Goal: Information Seeking & Learning: Learn about a topic

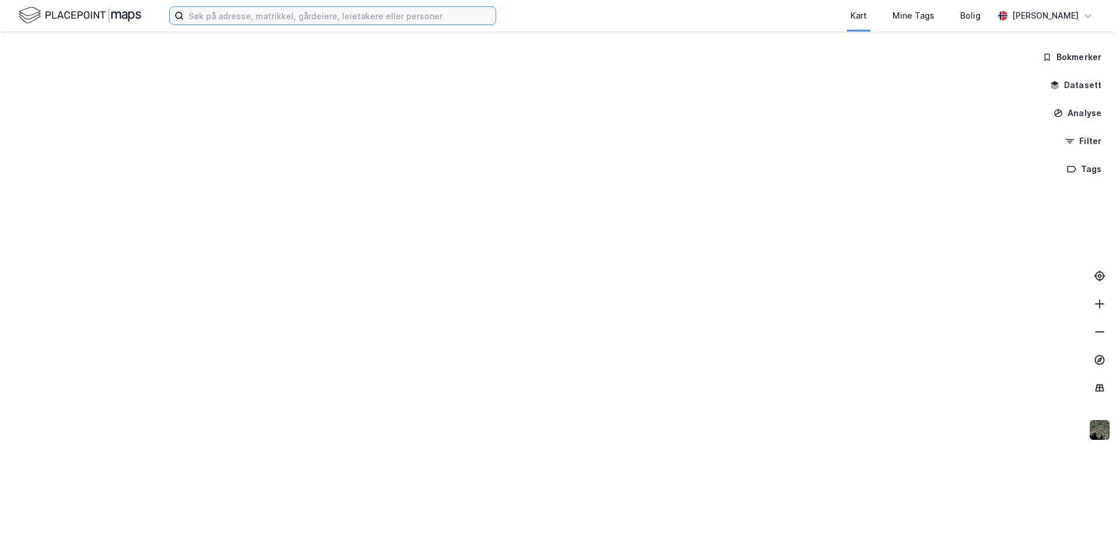
click at [222, 12] on input at bounding box center [340, 16] width 312 height 18
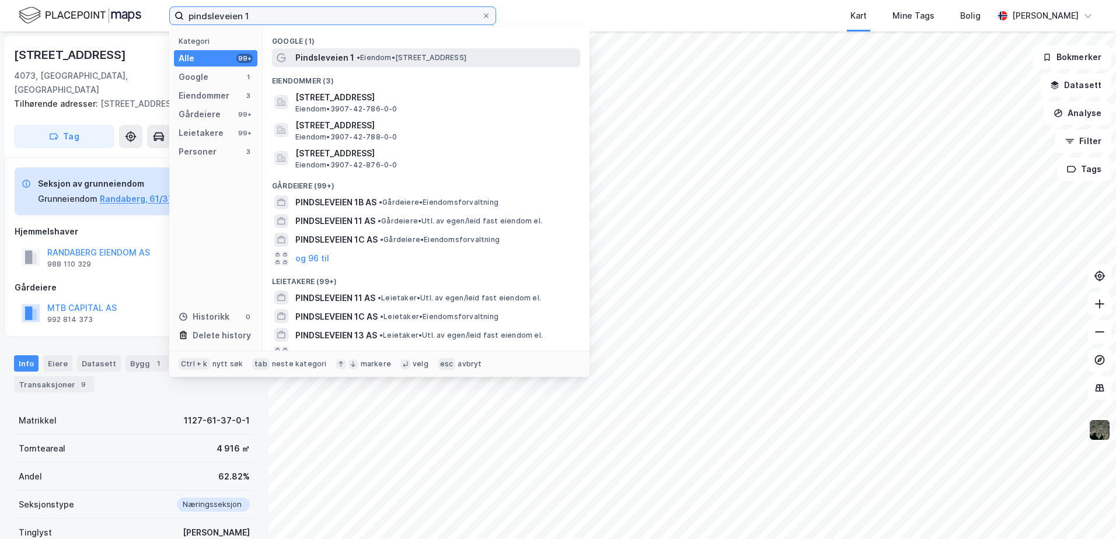
type input "pindsleveien 1"
click at [340, 55] on span "Pindsleveien 1" at bounding box center [324, 58] width 59 height 14
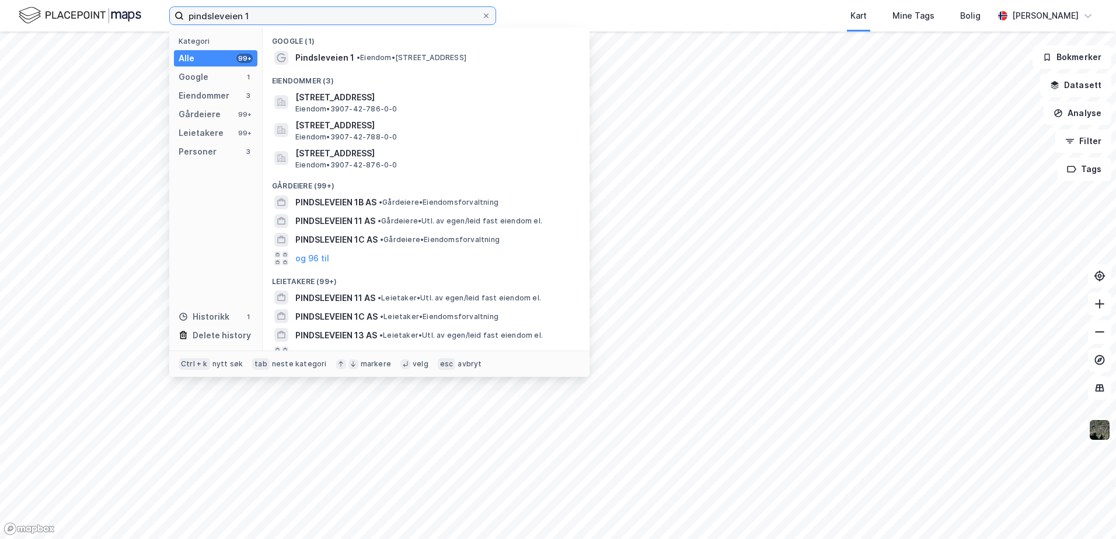
click at [278, 16] on input "pindsleveien 1" at bounding box center [333, 16] width 298 height 18
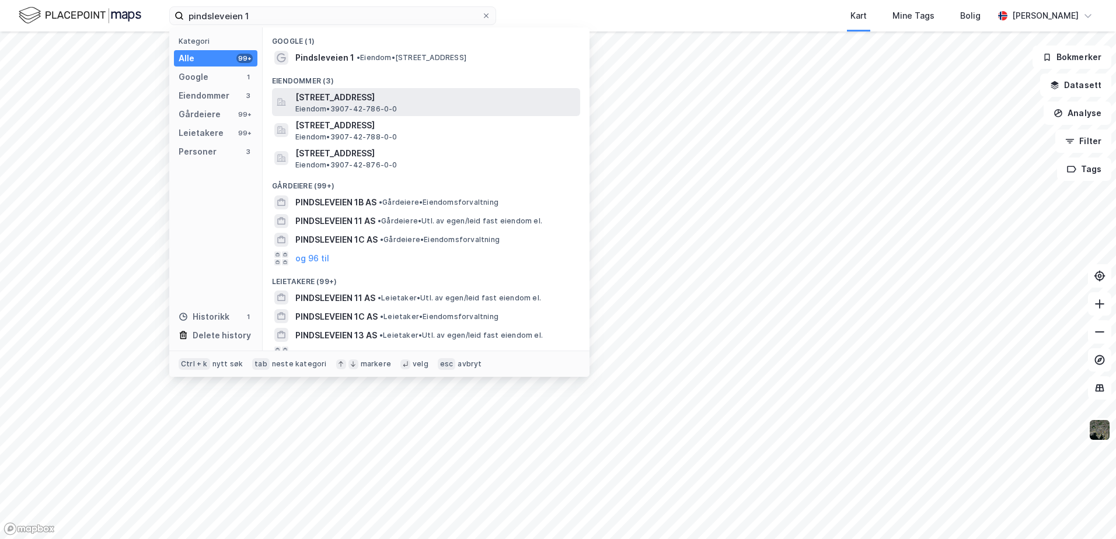
click at [325, 104] on span "Eiendom • 3907-42-786-0-0" at bounding box center [346, 108] width 102 height 9
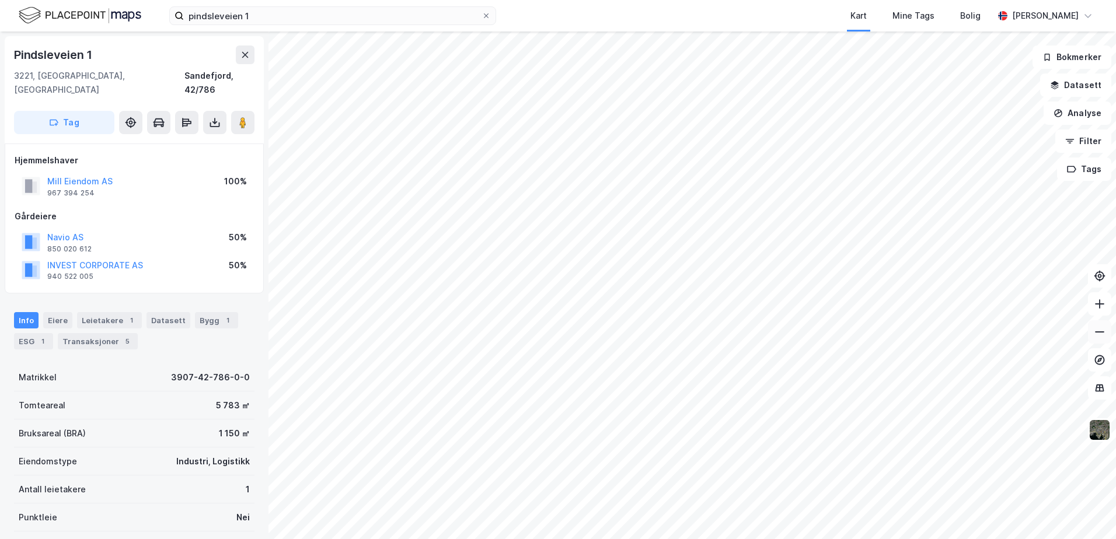
click at [1096, 331] on icon at bounding box center [1100, 332] width 12 height 12
click at [1096, 306] on icon at bounding box center [1100, 304] width 12 height 12
click at [213, 312] on div "Bygg 1" at bounding box center [216, 320] width 43 height 16
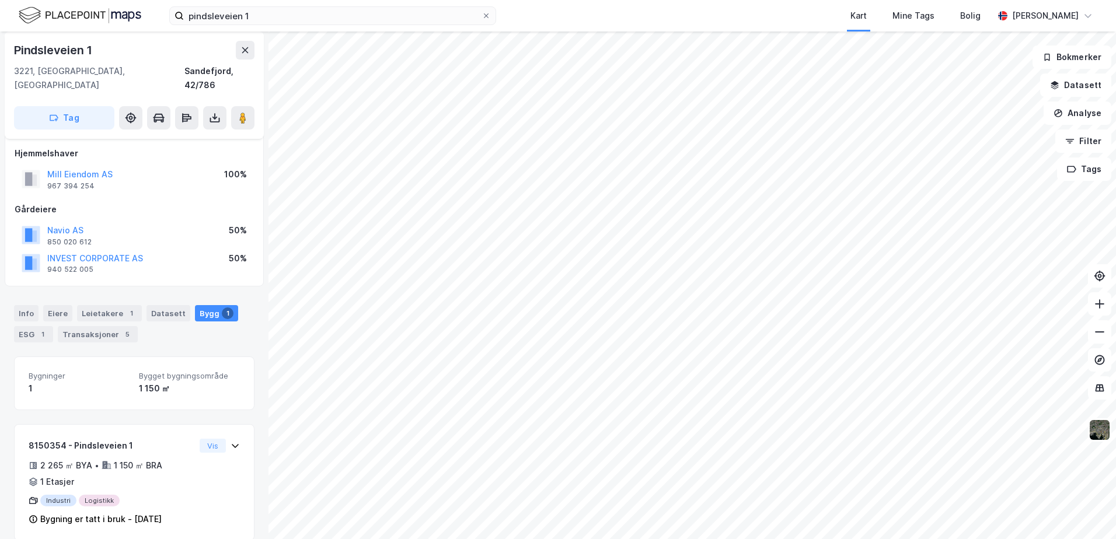
scroll to position [9, 0]
click at [16, 304] on div "Info" at bounding box center [26, 312] width 25 height 16
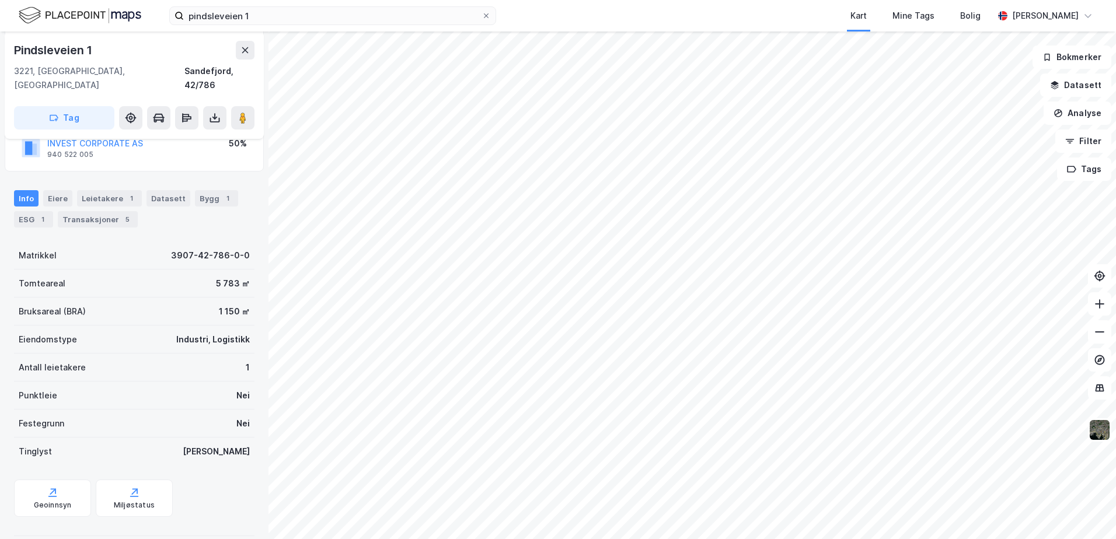
scroll to position [124, 0]
click at [1056, 85] on icon "button" at bounding box center [1055, 83] width 8 height 5
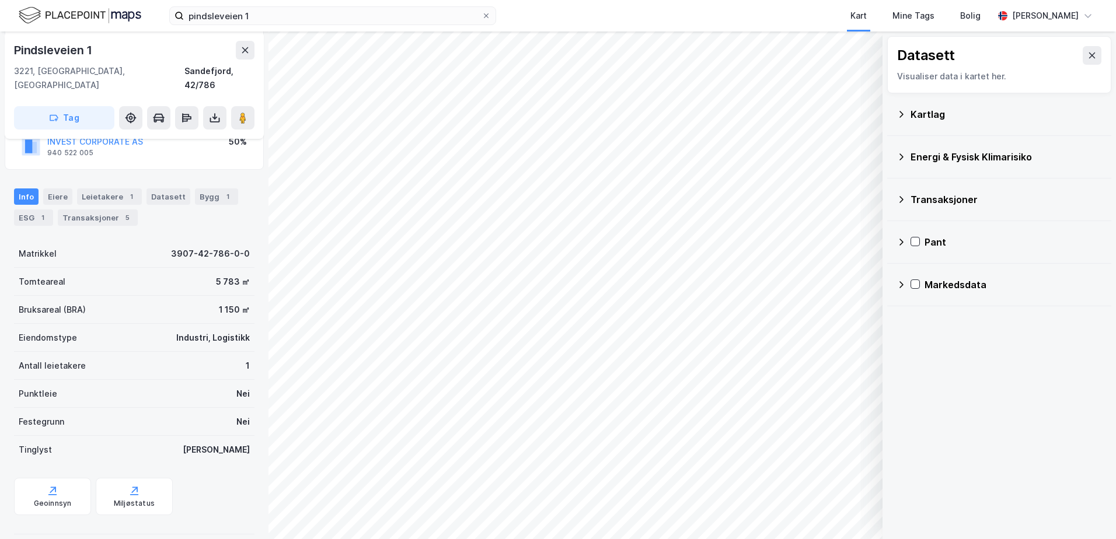
click at [902, 116] on icon at bounding box center [902, 114] width 4 height 6
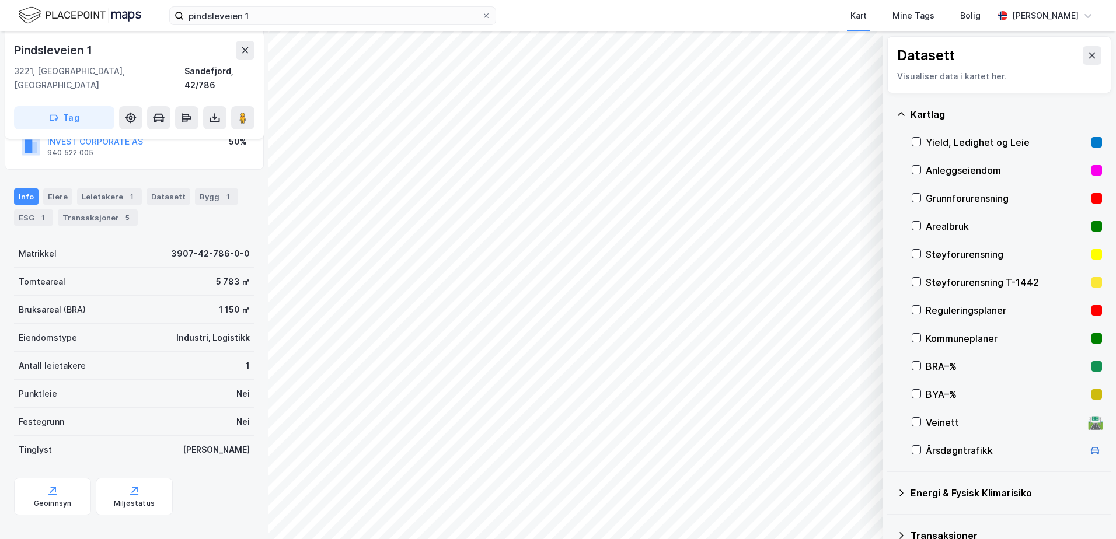
click at [919, 192] on div "Grunnforurensning" at bounding box center [1007, 198] width 190 height 28
click at [897, 114] on icon at bounding box center [901, 114] width 9 height 9
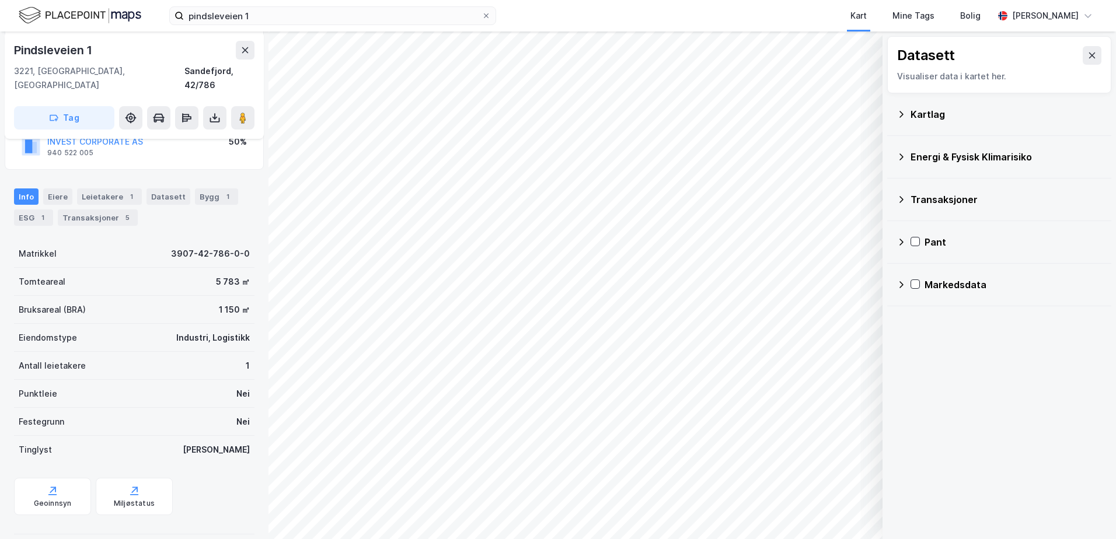
click at [903, 158] on icon at bounding box center [902, 157] width 4 height 7
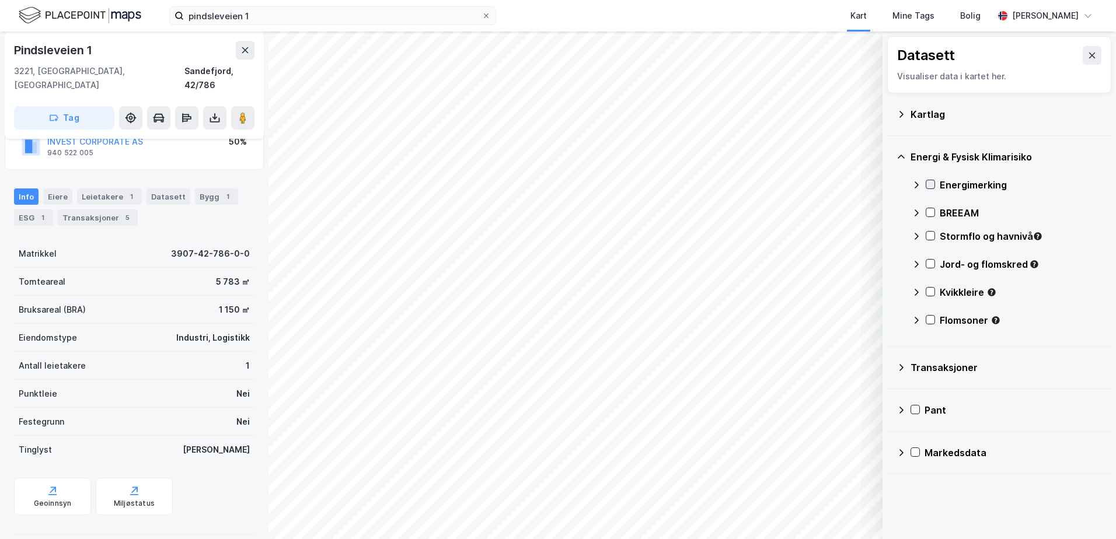
click at [931, 182] on icon at bounding box center [930, 184] width 8 height 8
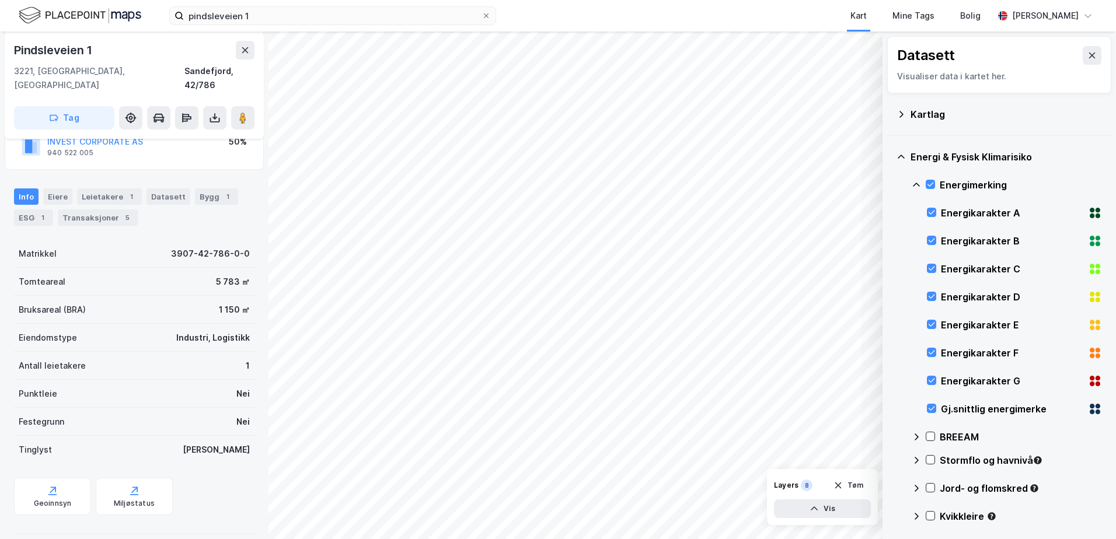
click at [919, 181] on icon at bounding box center [916, 184] width 9 height 9
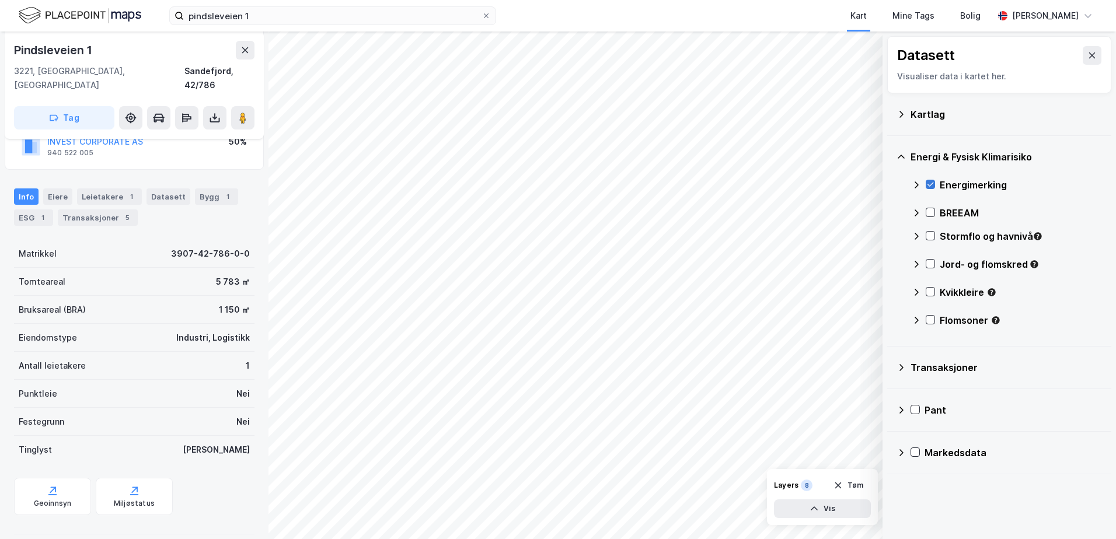
click at [928, 182] on icon at bounding box center [930, 184] width 8 height 8
click at [928, 237] on icon at bounding box center [930, 236] width 8 height 8
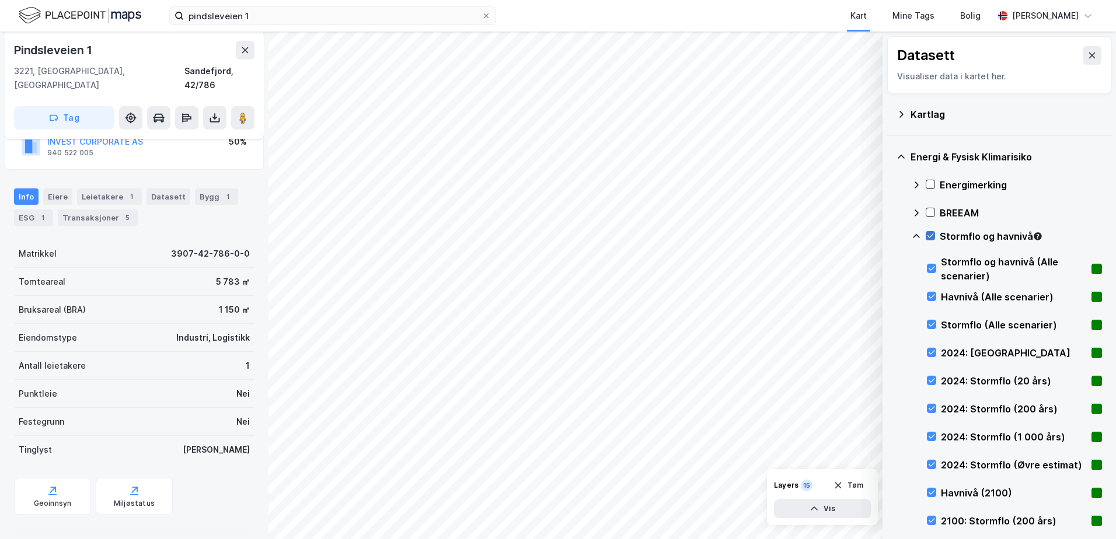
click at [928, 238] on icon at bounding box center [930, 236] width 8 height 8
click at [917, 232] on icon at bounding box center [916, 236] width 9 height 9
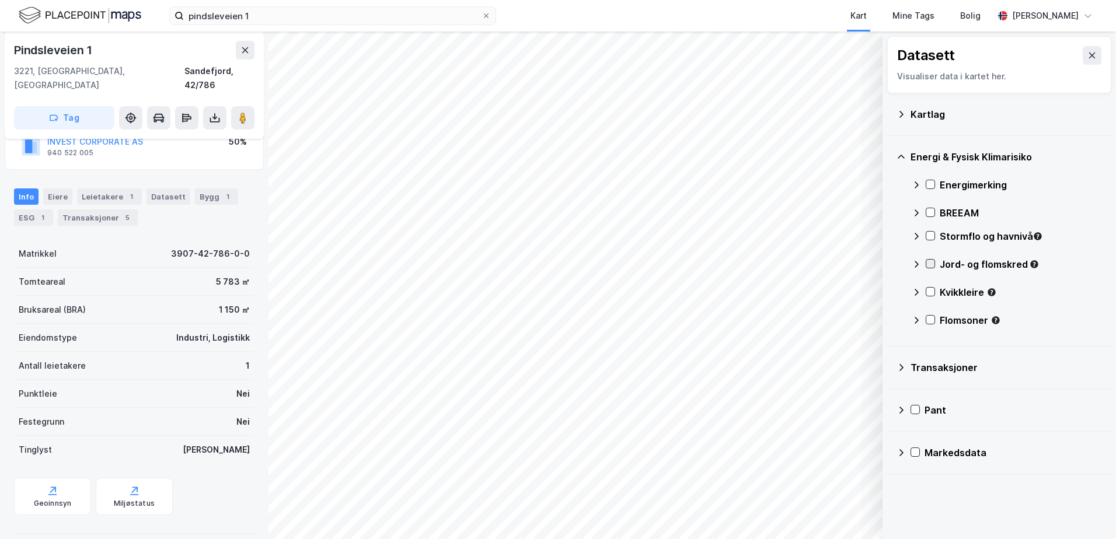
click at [932, 263] on icon at bounding box center [930, 264] width 8 height 8
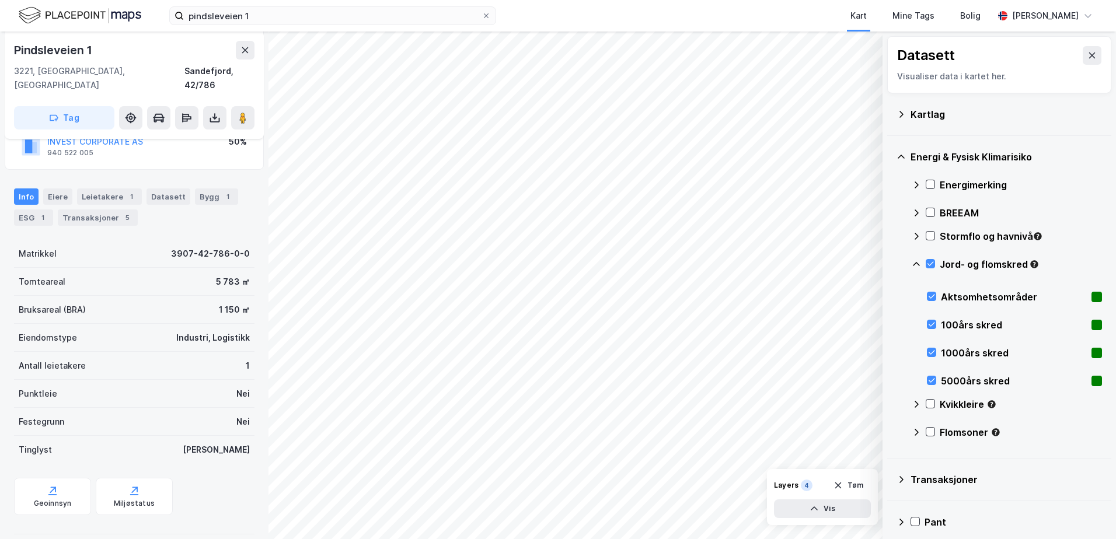
click at [919, 263] on icon at bounding box center [916, 264] width 9 height 9
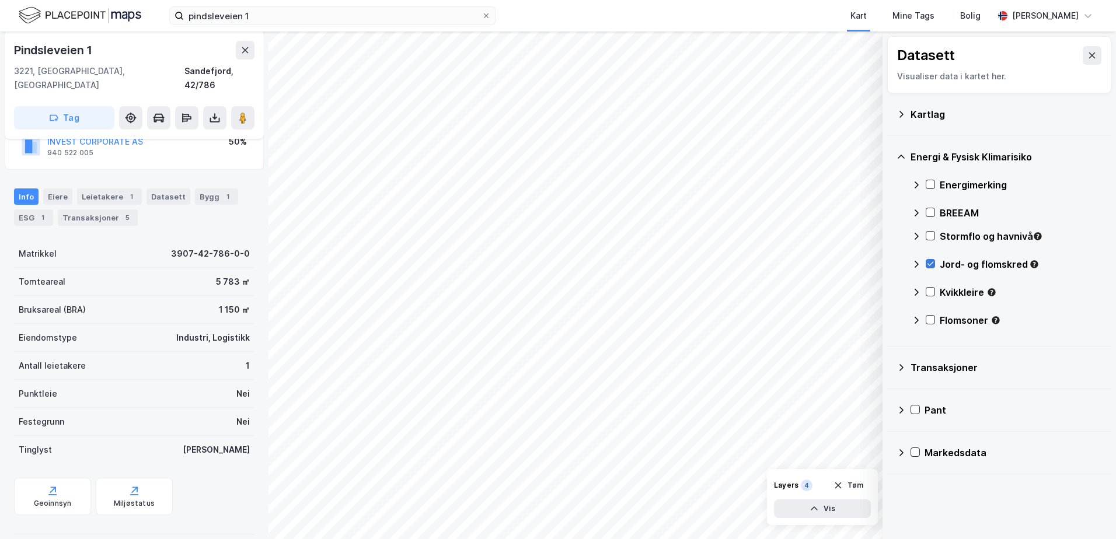
click at [927, 263] on icon at bounding box center [930, 264] width 8 height 8
click at [928, 291] on icon at bounding box center [930, 292] width 8 height 8
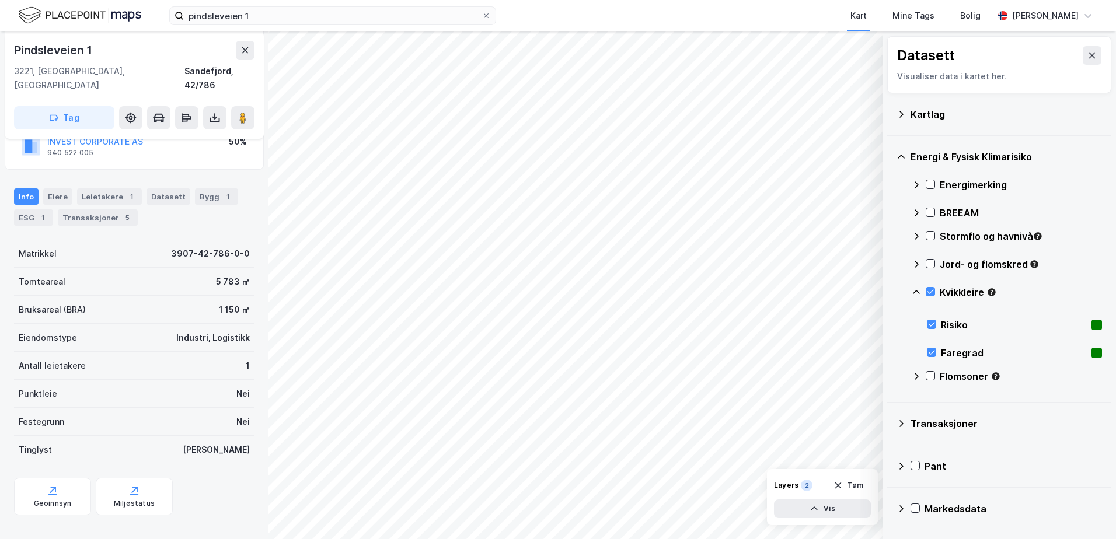
click at [920, 291] on icon at bounding box center [916, 292] width 9 height 9
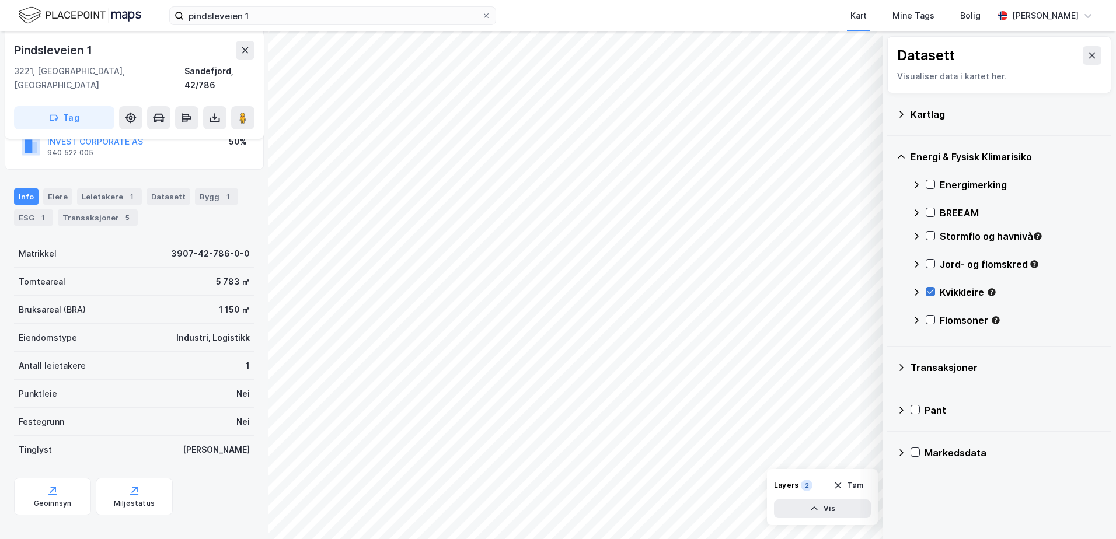
click at [929, 291] on icon at bounding box center [930, 292] width 8 height 8
click at [929, 322] on icon at bounding box center [930, 320] width 8 height 8
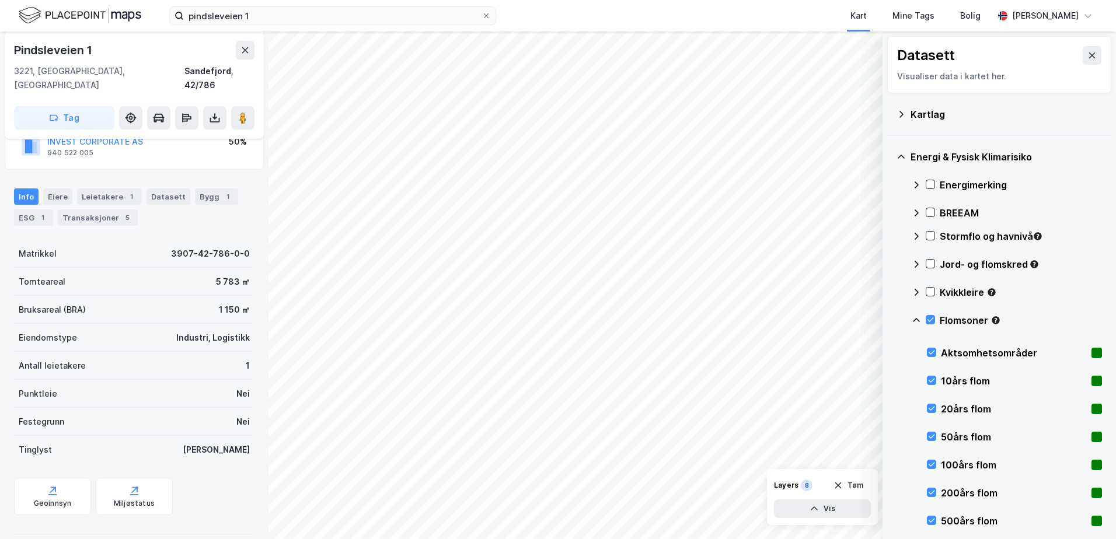
click at [919, 322] on icon at bounding box center [916, 320] width 9 height 9
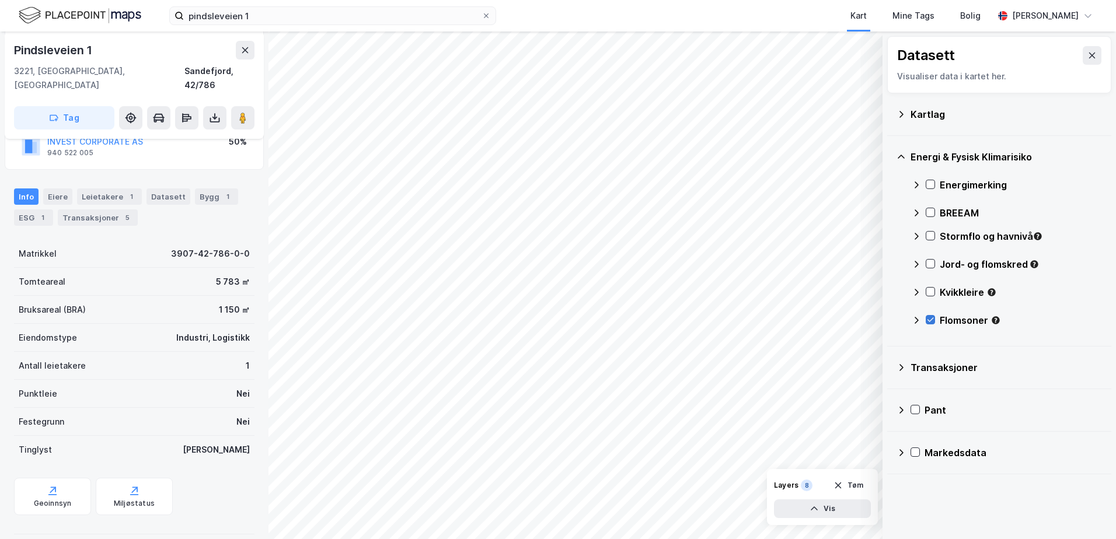
click at [928, 322] on icon at bounding box center [930, 320] width 8 height 8
